Goal: Information Seeking & Learning: Learn about a topic

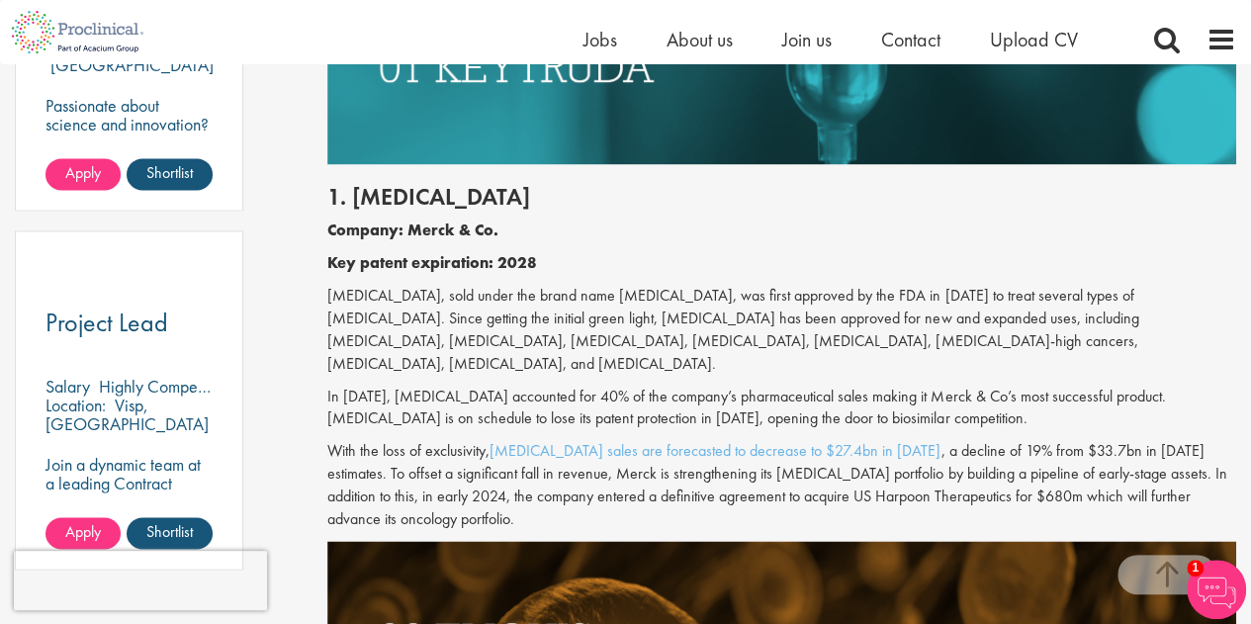
scroll to position [1384, 0]
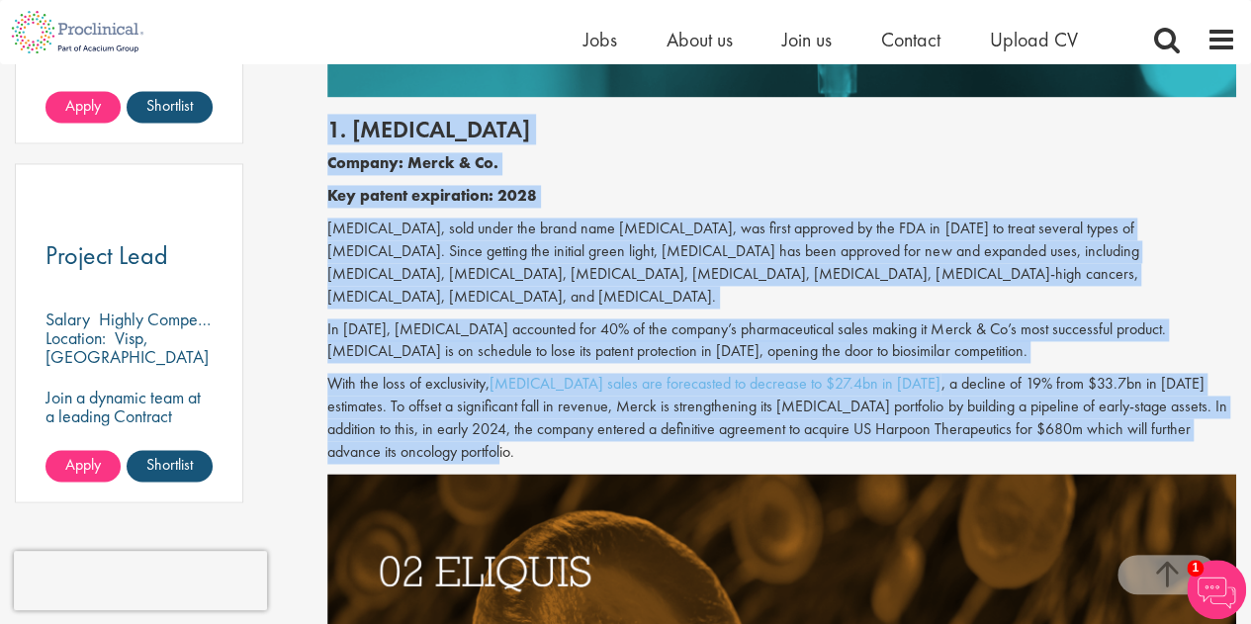
drag, startPoint x: 330, startPoint y: 122, endPoint x: 395, endPoint y: 458, distance: 342.4
click at [395, 458] on div "1. [MEDICAL_DATA] Company: Merck & Co. Key patent expiration: 2028 [MEDICAL_DAT…" at bounding box center [781, 285] width 938 height 377
click at [580, 123] on h2 "1. [MEDICAL_DATA]" at bounding box center [781, 130] width 909 height 26
drag, startPoint x: 342, startPoint y: 147, endPoint x: 458, endPoint y: 458, distance: 331.3
click at [458, 458] on div "1. [MEDICAL_DATA] Company: Merck & Co. Key patent expiration: 2028 [MEDICAL_DAT…" at bounding box center [781, 285] width 938 height 377
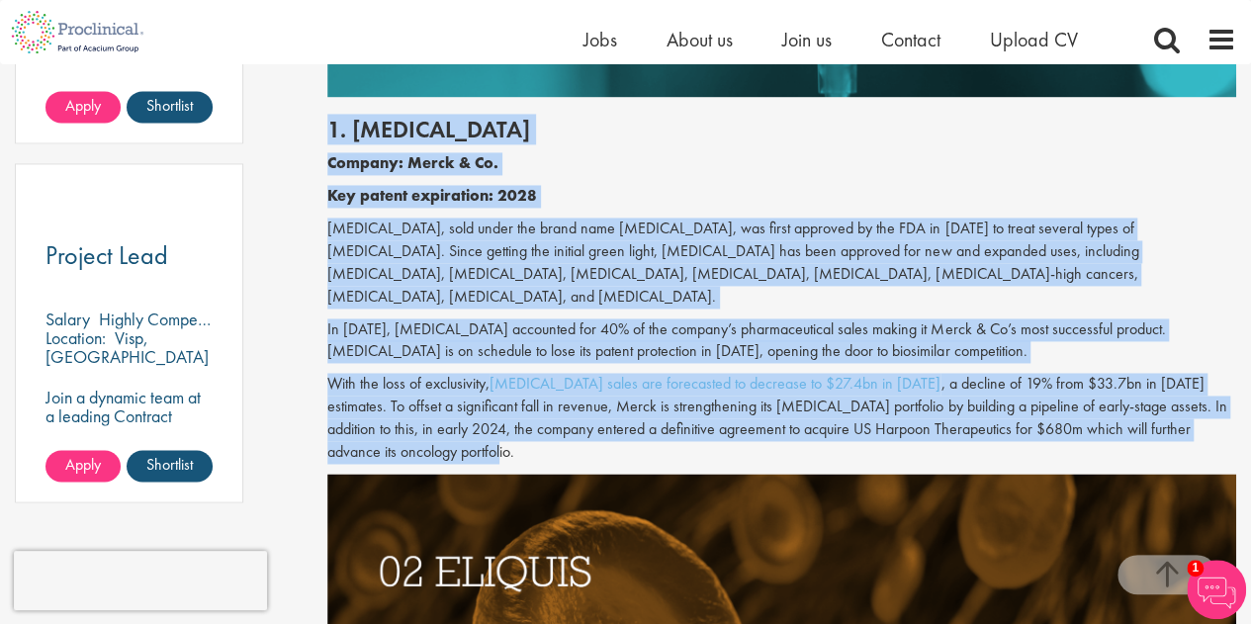
click at [394, 428] on p "With the loss of exclusivity, [MEDICAL_DATA] sales are forecasted to decrease t…" at bounding box center [781, 418] width 909 height 90
drag, startPoint x: 403, startPoint y: 461, endPoint x: 316, endPoint y: 128, distance: 344.3
click at [449, 161] on b "Company: Merck & Co." at bounding box center [412, 162] width 171 height 21
click at [790, 167] on p "Company: Merck & Co." at bounding box center [781, 163] width 909 height 23
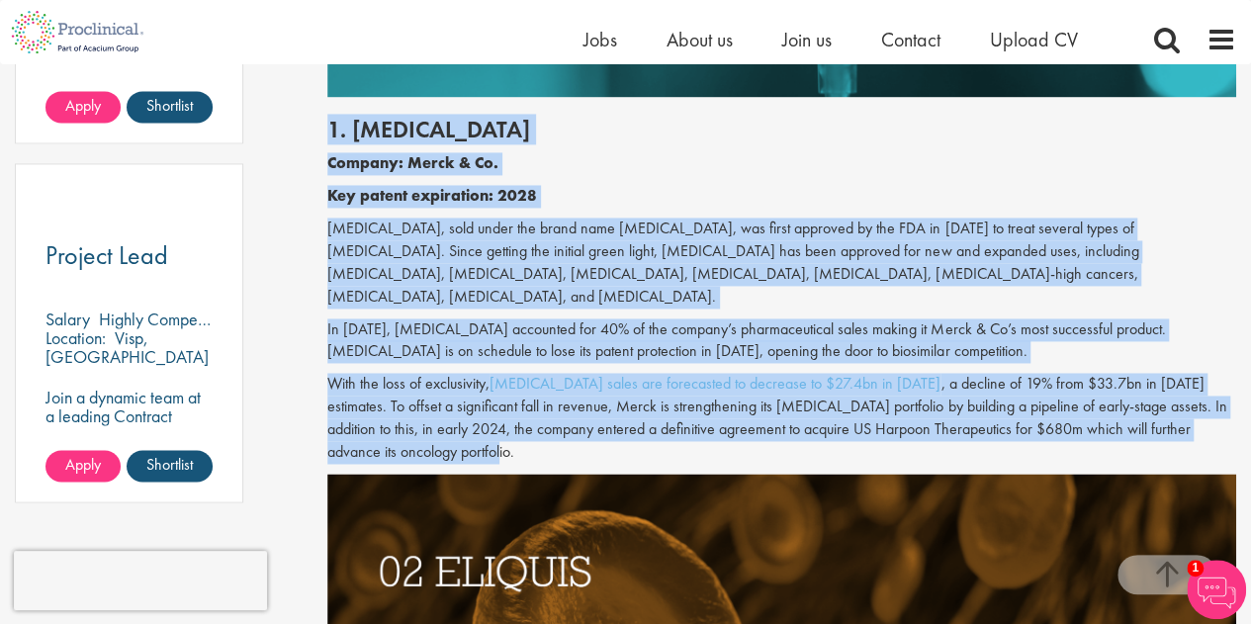
click at [921, 278] on p "[MEDICAL_DATA], sold under the brand name [MEDICAL_DATA], was first approved by…" at bounding box center [781, 262] width 909 height 90
click at [1162, 355] on p "In [DATE], [MEDICAL_DATA] accounted for 40% of the company’s pharmaceutical sal…" at bounding box center [781, 340] width 909 height 45
click at [1163, 323] on p "In [DATE], [MEDICAL_DATA] accounted for 40% of the company’s pharmaceutical sal…" at bounding box center [781, 340] width 909 height 45
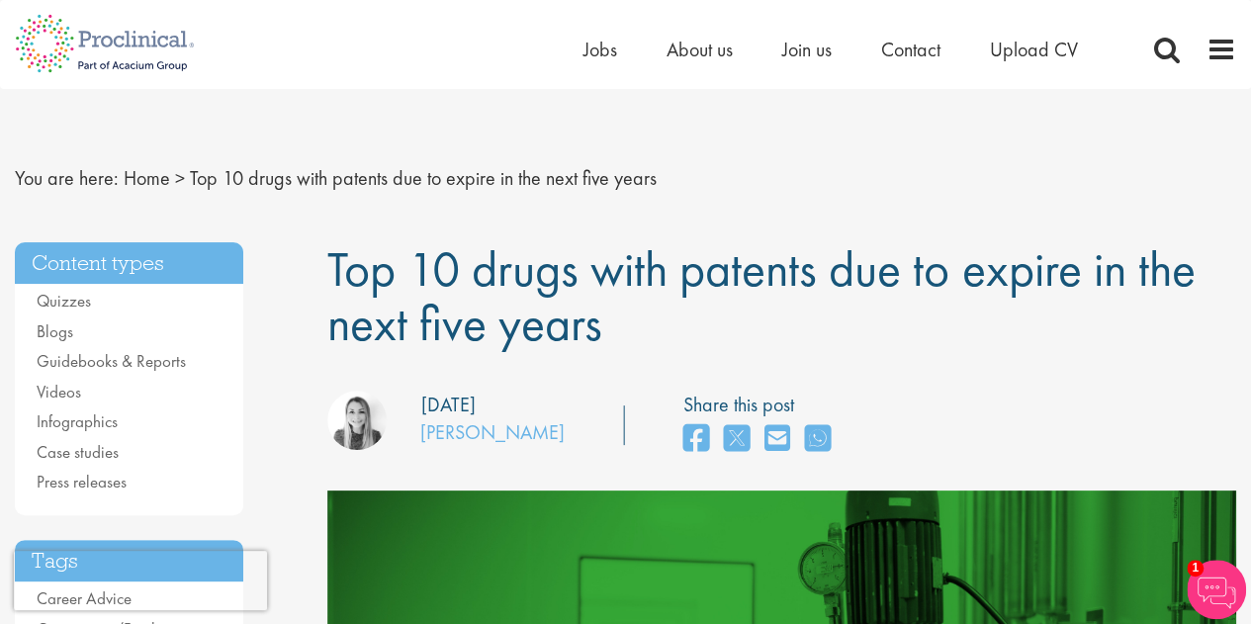
scroll to position [0, 0]
